Goal: Navigation & Orientation: Find specific page/section

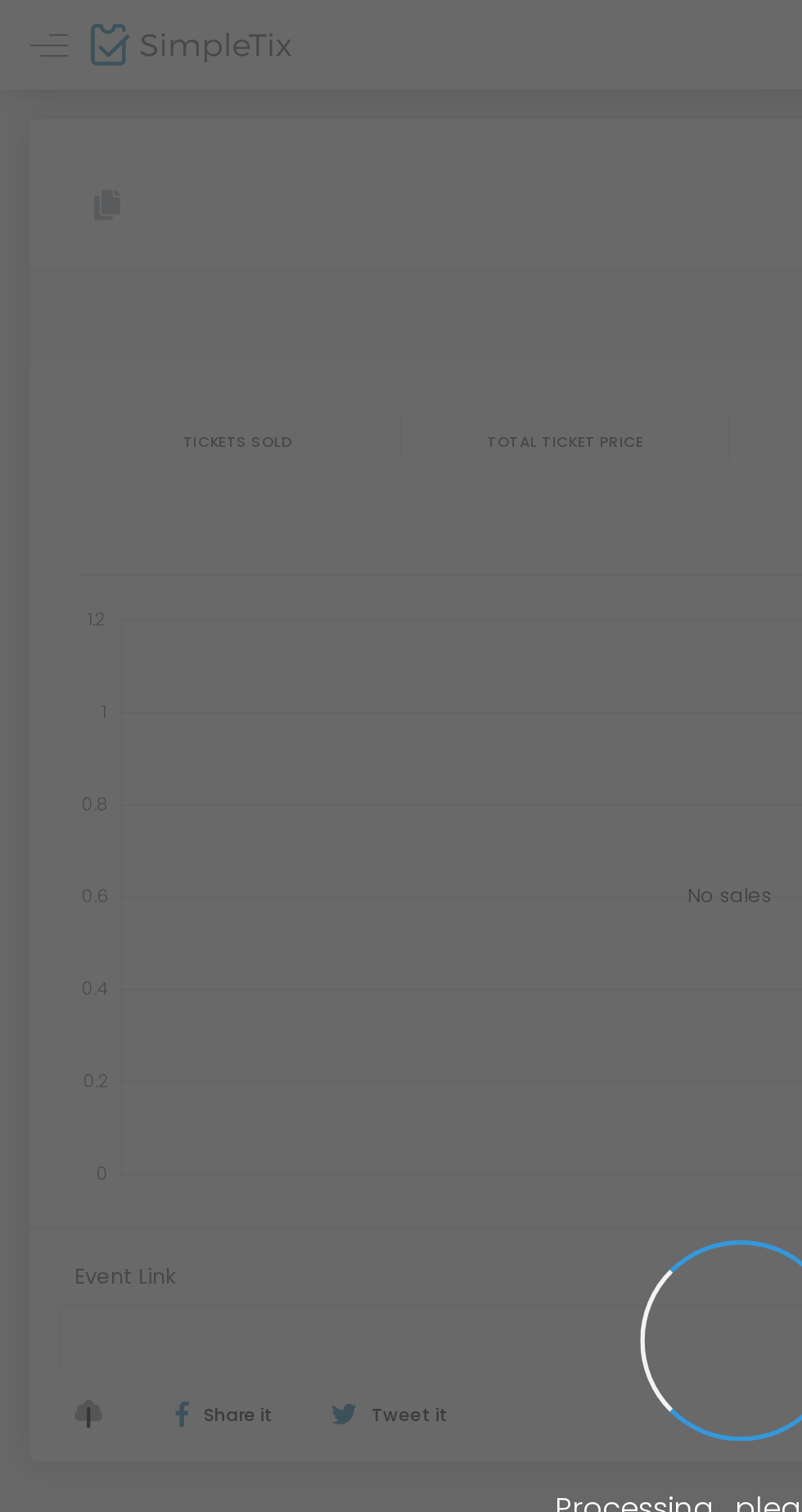
type input "[URL][DOMAIN_NAME]"
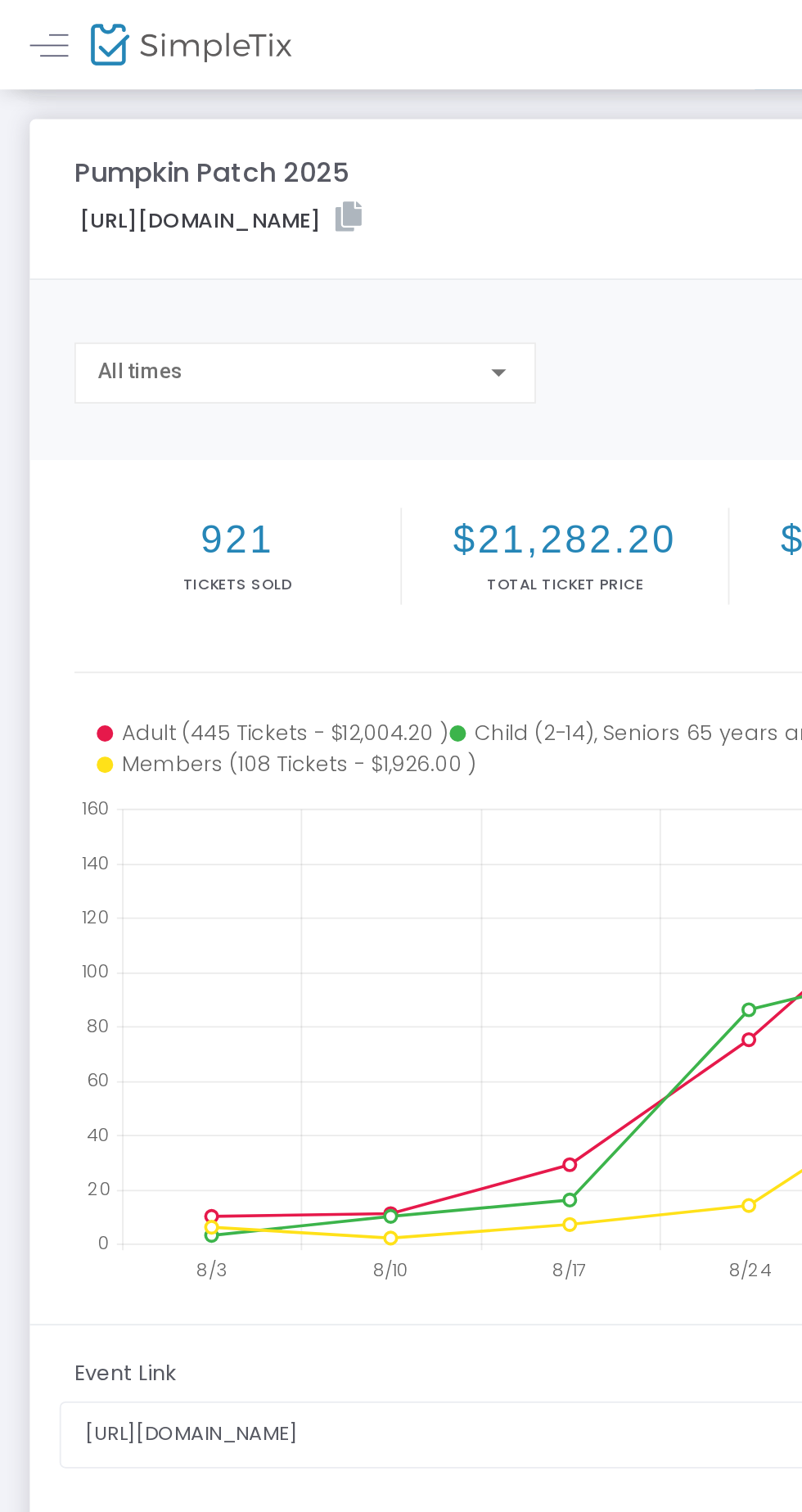
click at [143, 57] on div "Pumpkin Patch 2025 https://www.simpletix.com/e/pumpkin-patch-2025-tickets-23009…" at bounding box center [401, 490] width 802 height 880
click at [147, 28] on img at bounding box center [105, 25] width 110 height 24
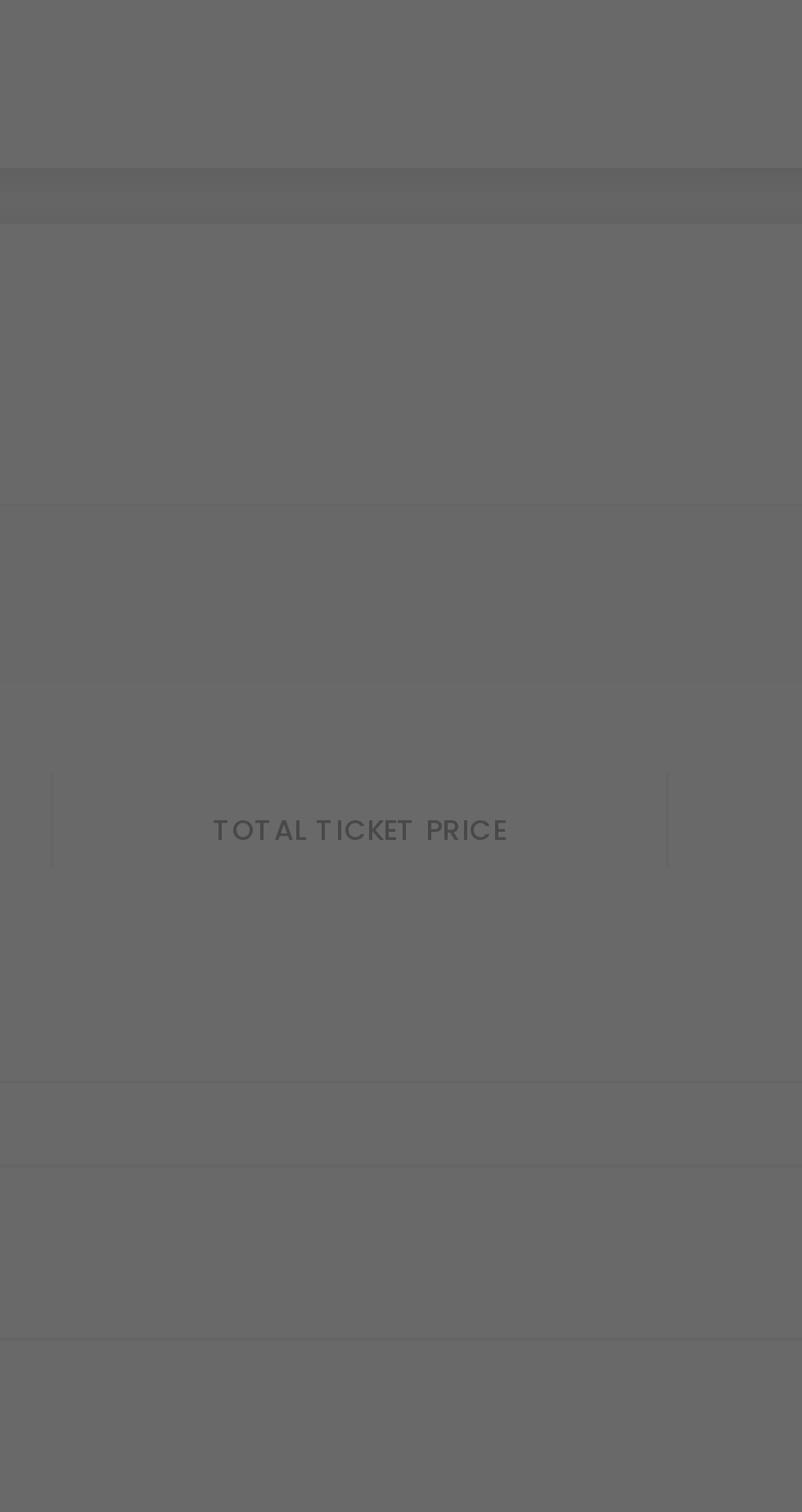
type input "[URL][DOMAIN_NAME]"
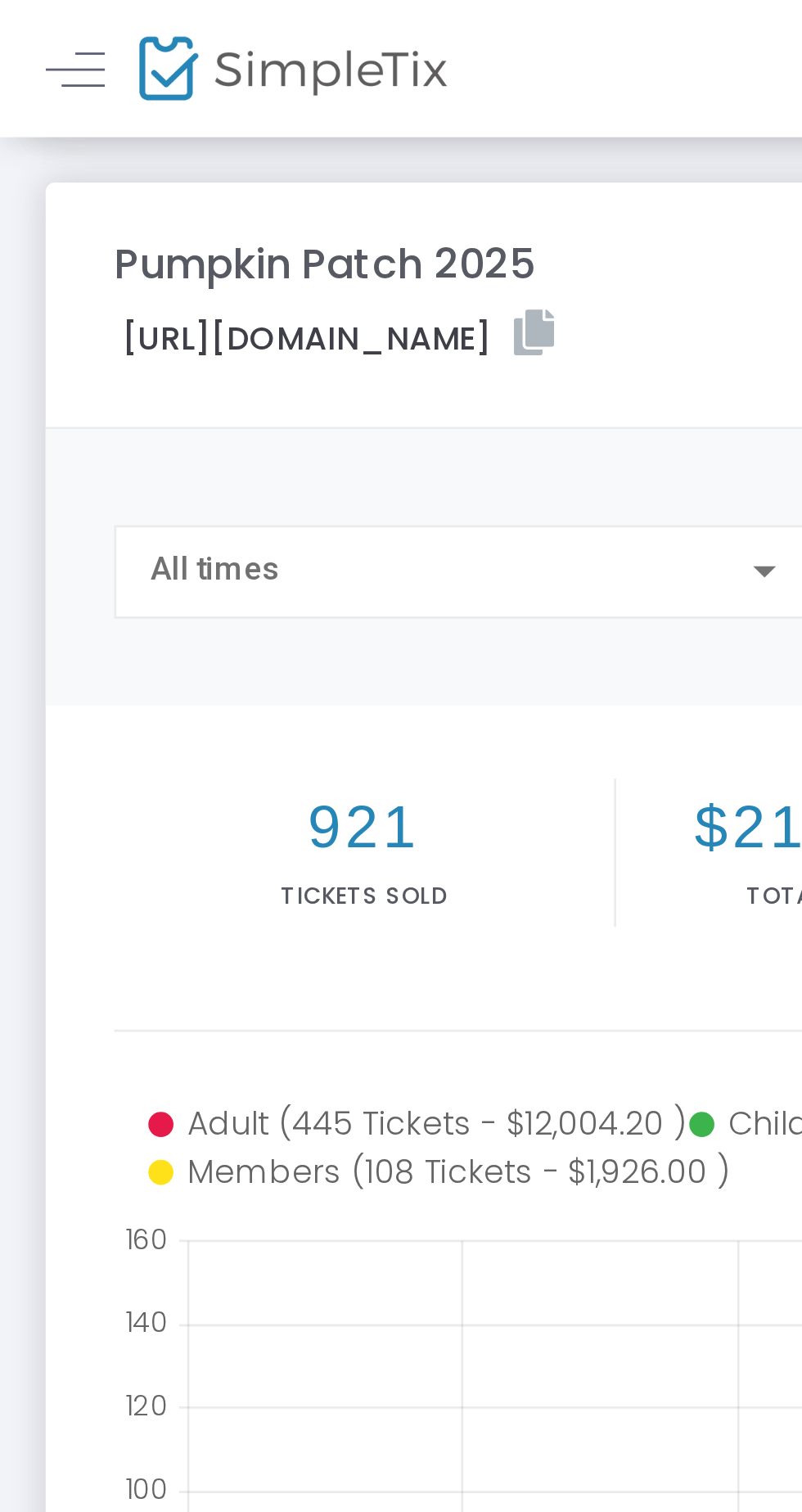
click at [115, 27] on img at bounding box center [105, 25] width 110 height 24
